Goal: Task Accomplishment & Management: Use online tool/utility

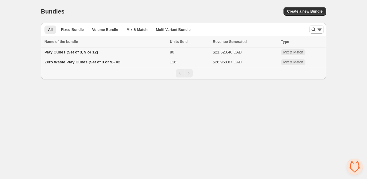
click at [140, 53] on div "Play Cubes (Set of 3, 9 or 12)" at bounding box center [105, 52] width 122 height 6
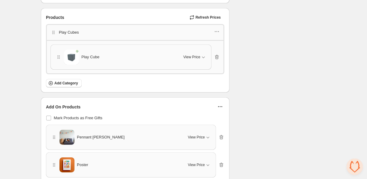
scroll to position [315, 0]
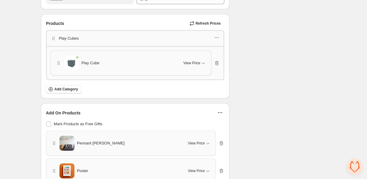
click at [125, 58] on div "Play Cube" at bounding box center [116, 63] width 121 height 15
click at [204, 60] on icon "button" at bounding box center [203, 63] width 6 height 6
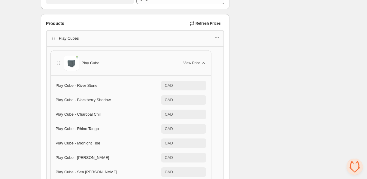
click at [204, 60] on icon "button" at bounding box center [203, 63] width 6 height 6
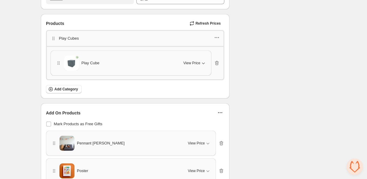
click at [217, 36] on icon "button" at bounding box center [217, 38] width 6 height 6
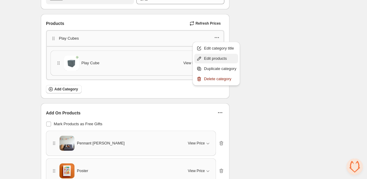
click at [216, 59] on span "Edit products" at bounding box center [220, 59] width 32 height 6
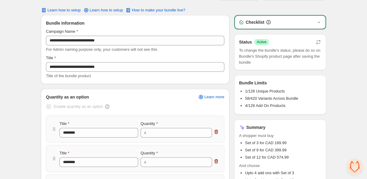
scroll to position [0, 0]
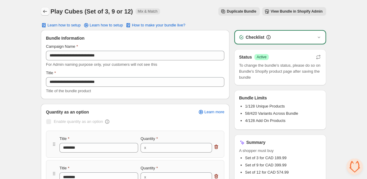
click at [47, 11] on icon "Back" at bounding box center [45, 11] width 6 height 6
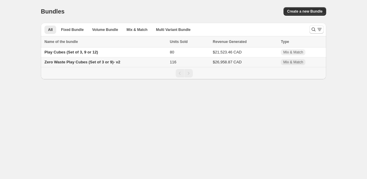
click at [135, 61] on div "Zero Waste Play Cubes (Set of 3 or 9)- v2" at bounding box center [105, 62] width 122 height 6
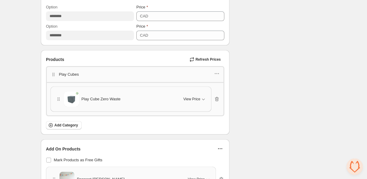
scroll to position [244, 0]
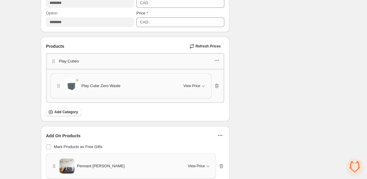
click at [215, 60] on icon "button" at bounding box center [215, 60] width 1 height 1
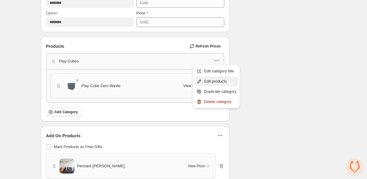
click at [210, 81] on span "Edit products" at bounding box center [220, 81] width 32 height 6
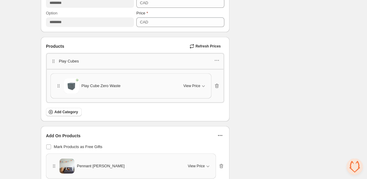
scroll to position [0, 0]
